Goal: Transaction & Acquisition: Purchase product/service

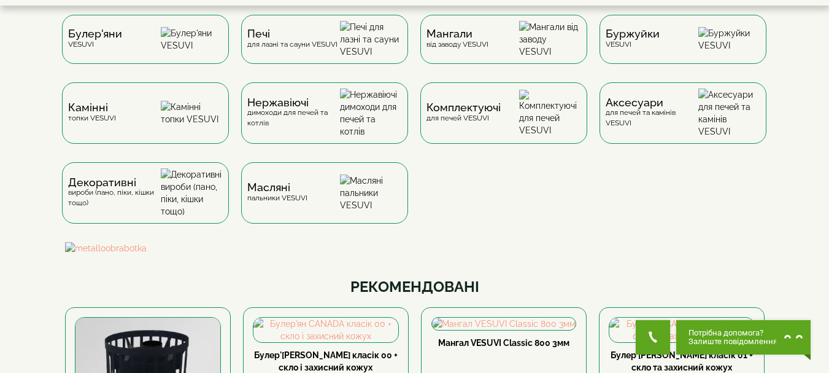
scroll to position [24, 0]
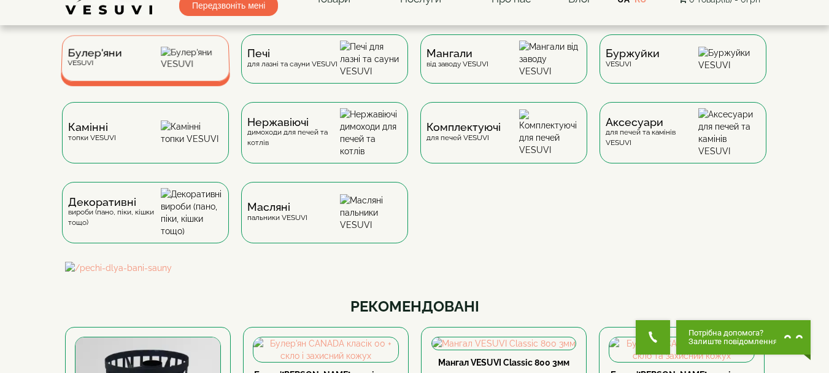
click at [188, 59] on img at bounding box center [192, 58] width 63 height 23
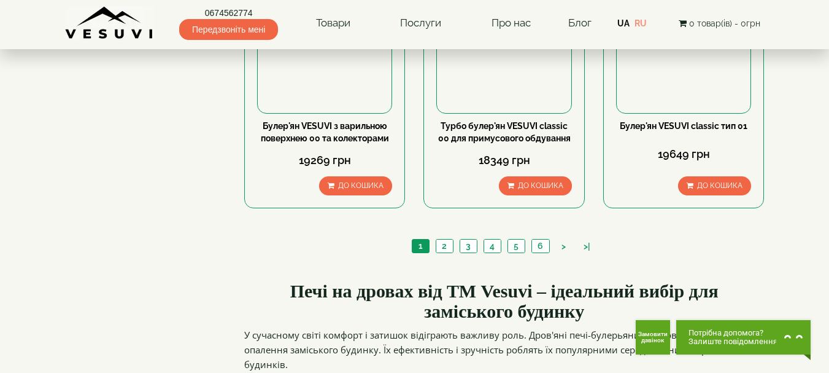
scroll to position [1547, 0]
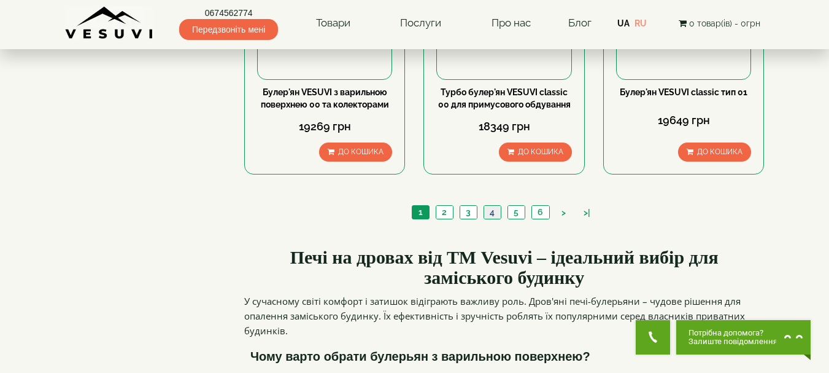
click at [494, 206] on link "4" at bounding box center [492, 212] width 17 height 13
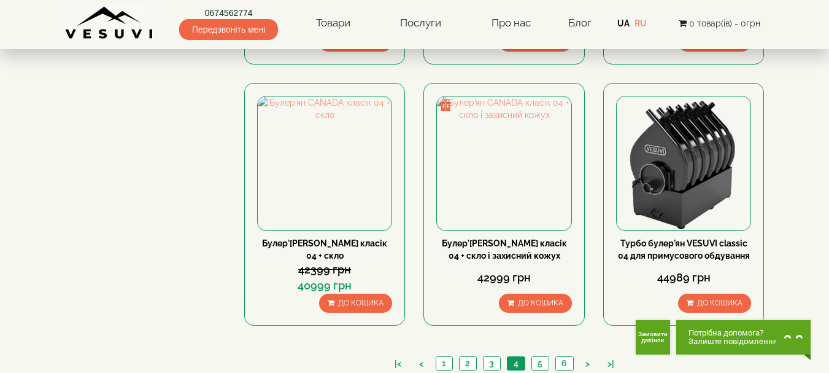
scroll to position [1388, 0]
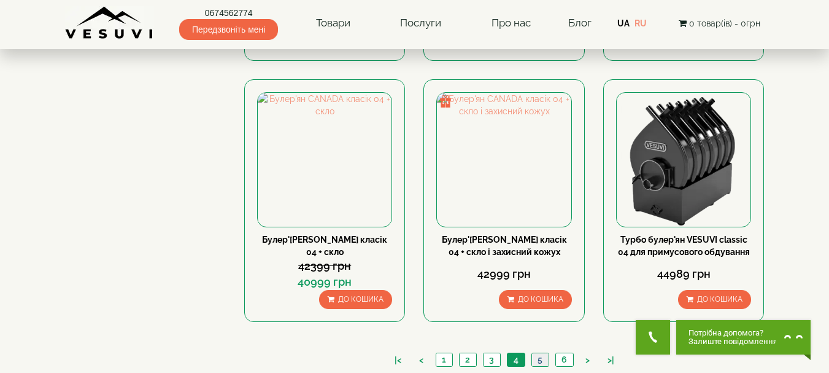
click at [542, 353] on link "5" at bounding box center [540, 359] width 17 height 13
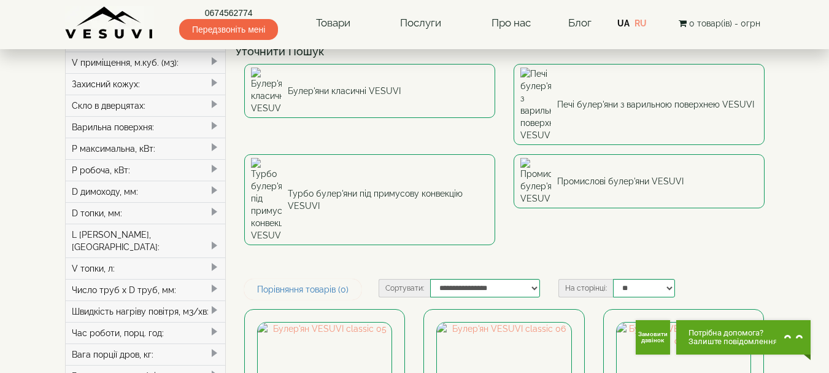
scroll to position [104, 0]
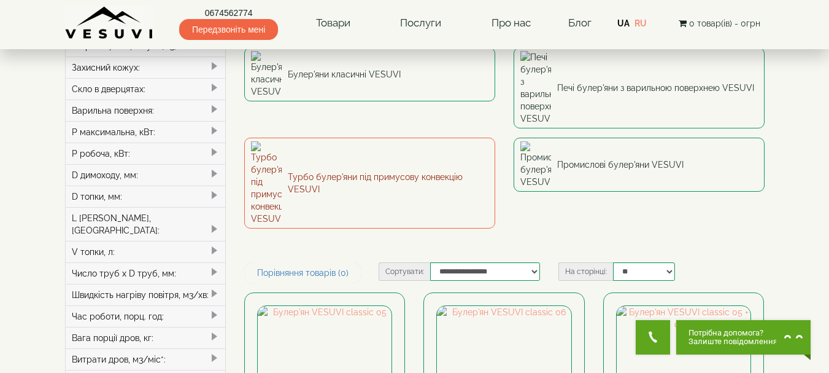
click at [371, 138] on link "Турбо булер'яни під примусову конвекцію VESUVI" at bounding box center [369, 183] width 251 height 91
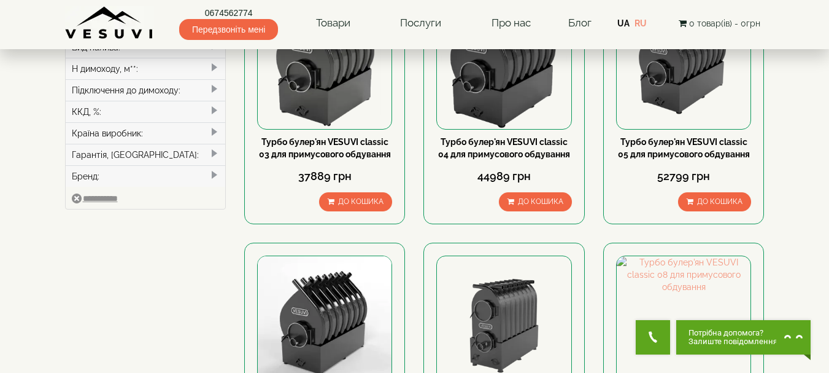
scroll to position [446, 0]
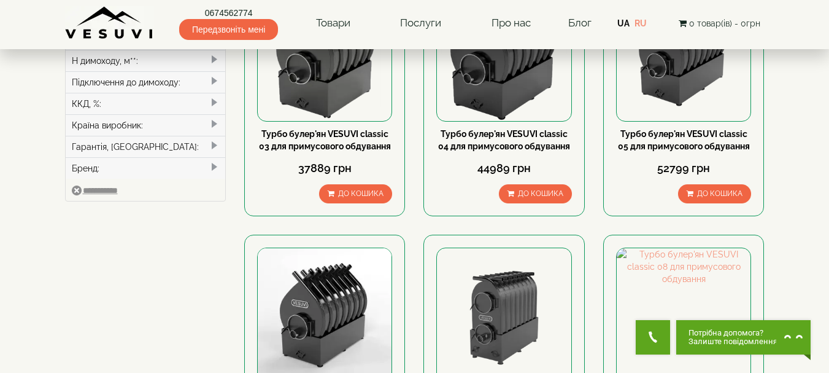
drag, startPoint x: 833, startPoint y: 23, endPoint x: 835, endPoint y: 88, distance: 65.1
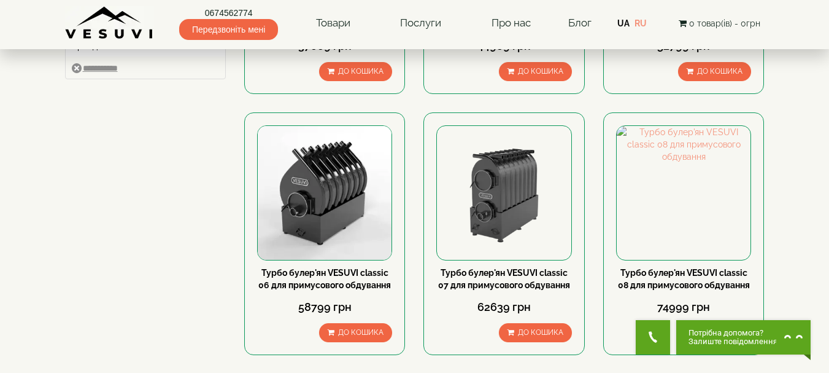
scroll to position [581, 0]
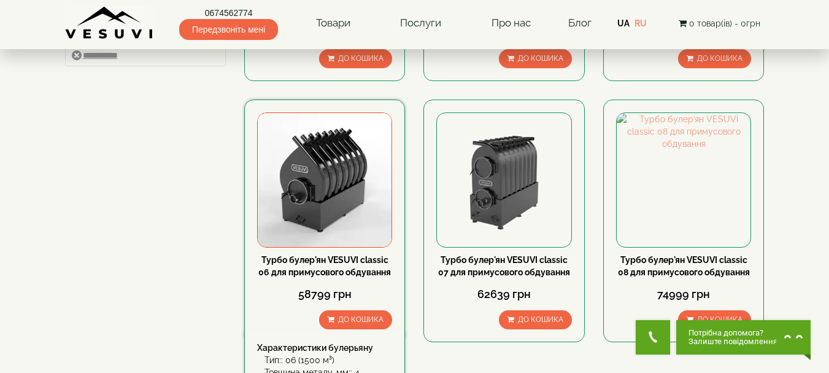
click at [323, 258] on link "Турбо булер'ян VESUVI classic 06 для примусового обдування" at bounding box center [324, 266] width 133 height 22
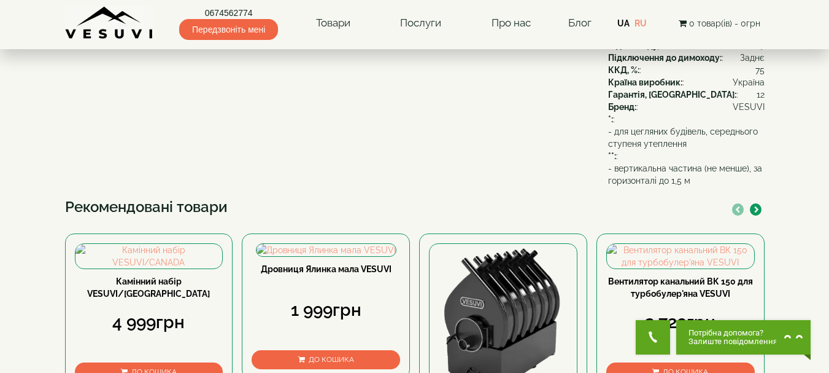
scroll to position [354, 0]
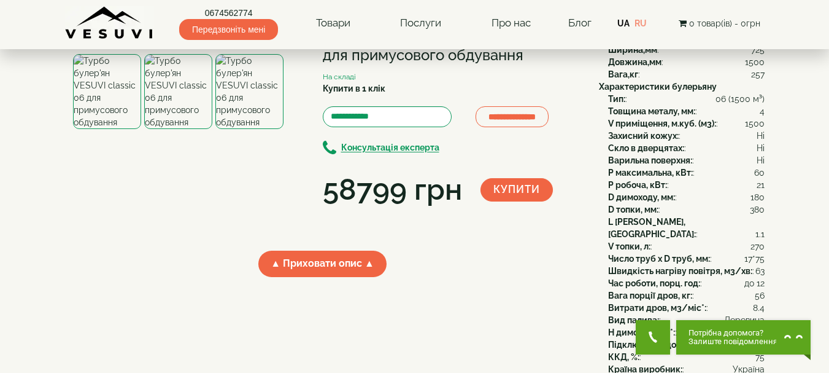
scroll to position [0, 0]
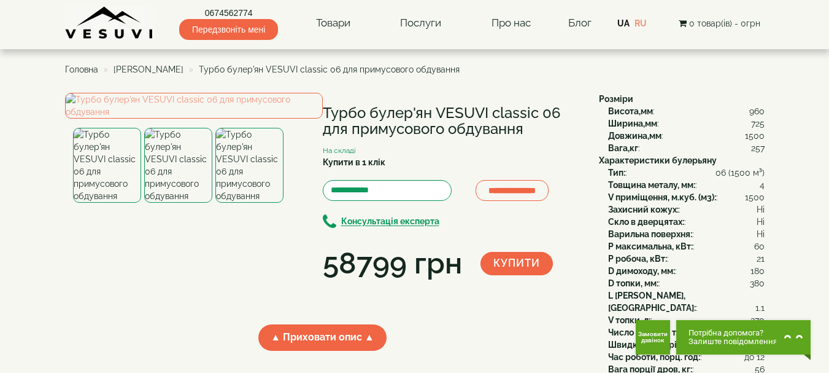
drag, startPoint x: 325, startPoint y: 111, endPoint x: 528, endPoint y: 131, distance: 204.3
click at [528, 131] on h1 "Турбо булер'ян VESUVI classic 06 для примусового обдування" at bounding box center [452, 121] width 258 height 33
copy h1 "Турбо булер'ян VESUVI classic 06 для примусового обдування"
